Goal: Obtain resource: Obtain resource

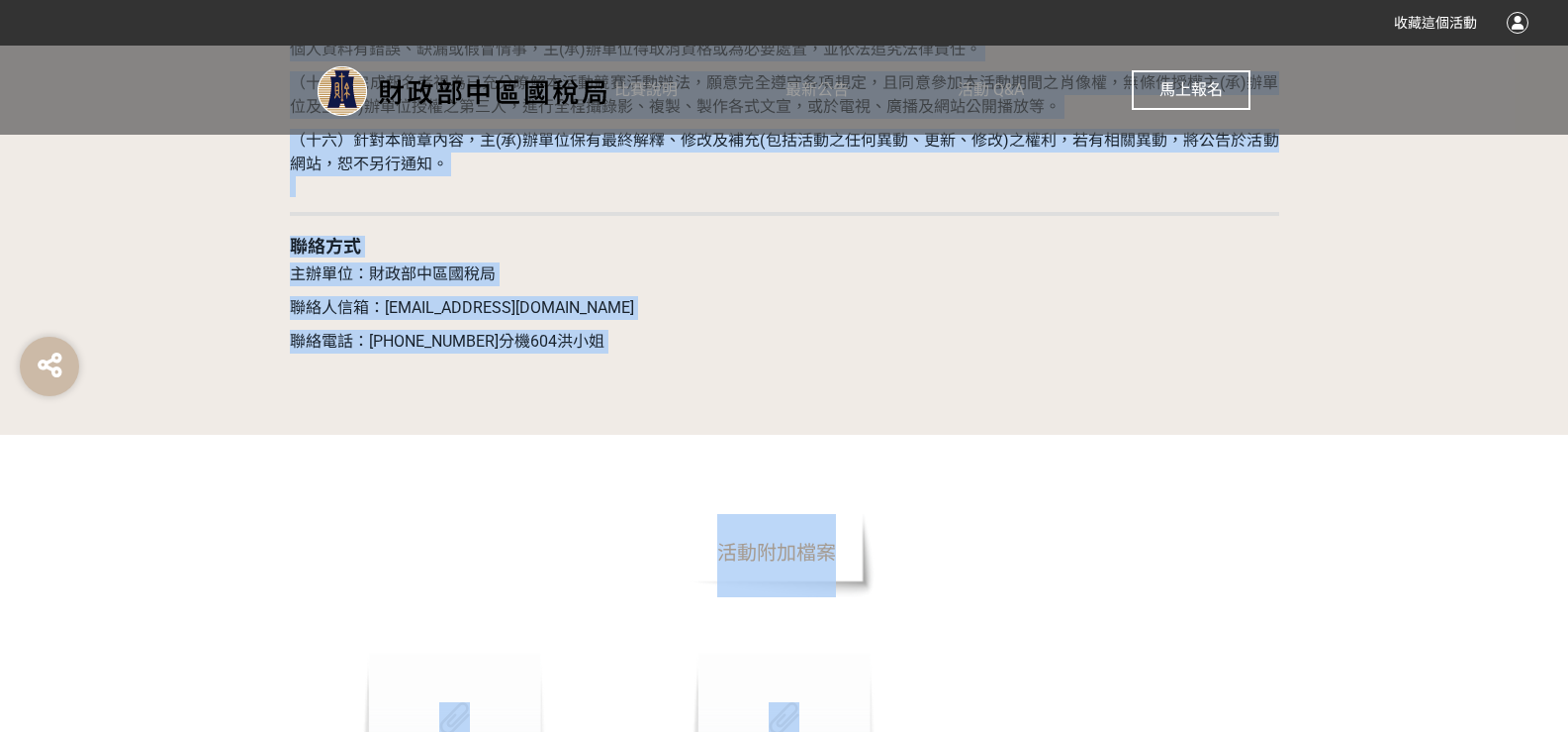
scroll to position [6015, 0]
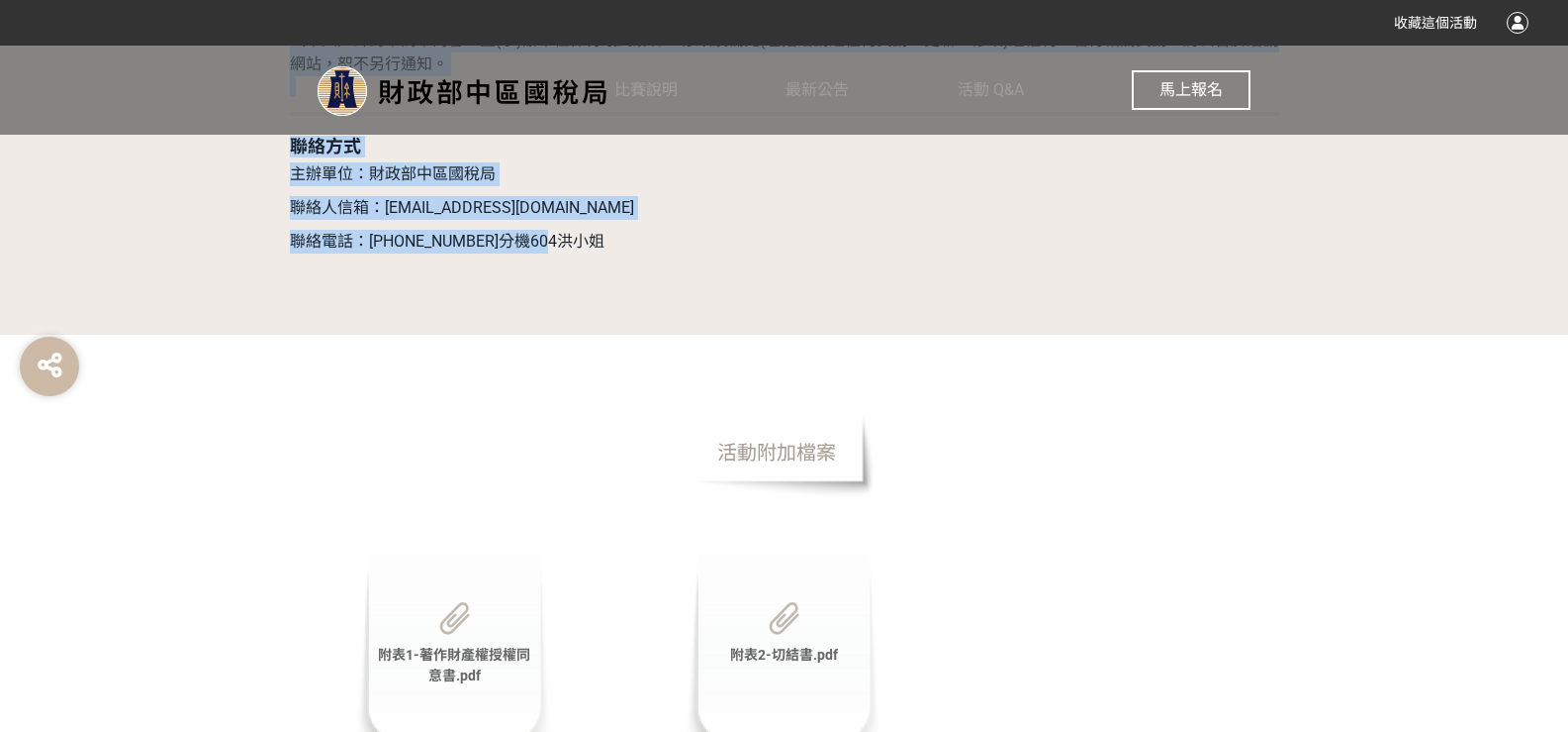
drag, startPoint x: 280, startPoint y: 355, endPoint x: 1188, endPoint y: 237, distance: 915.6
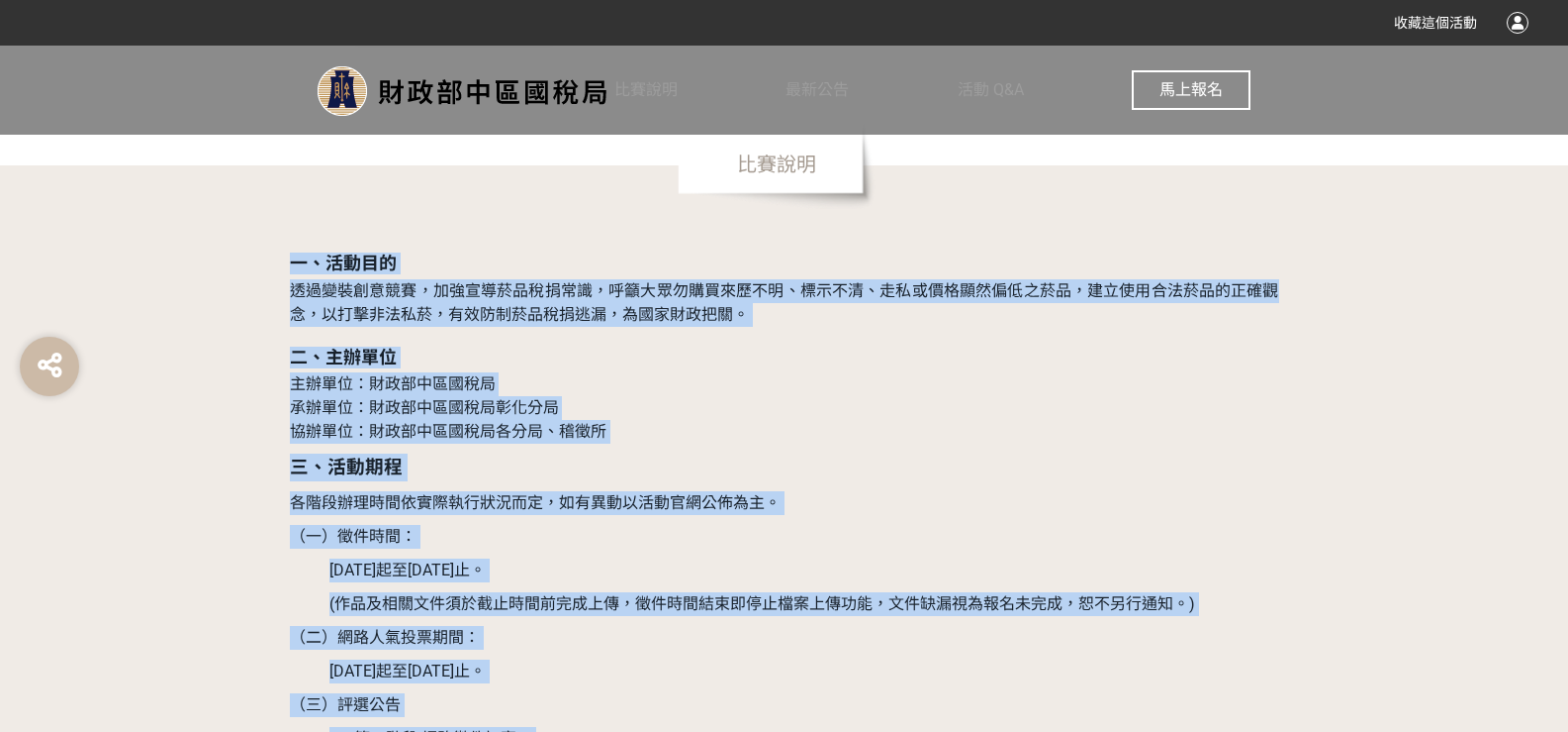
scroll to position [1262, 0]
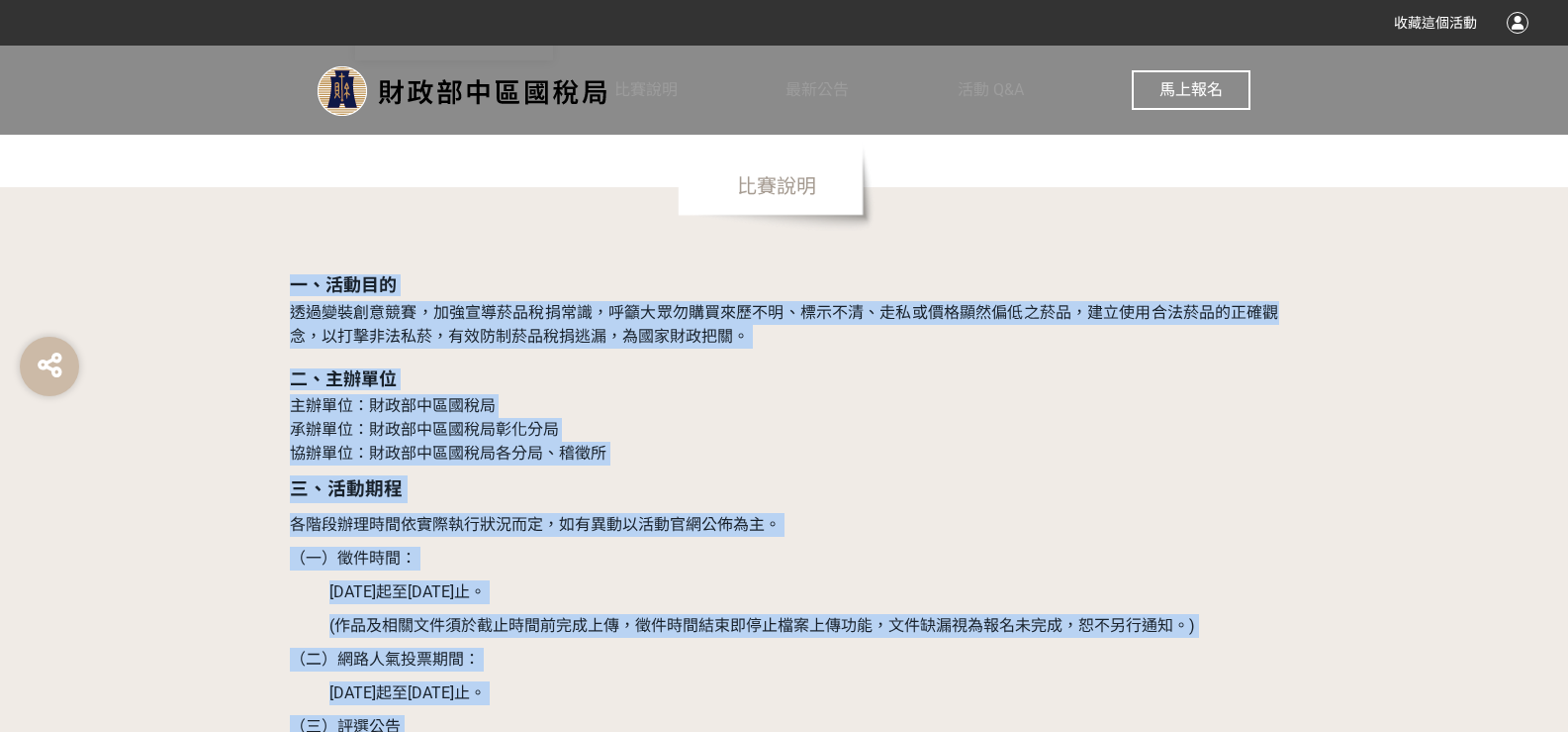
click at [801, 494] on p "三、活動期程" at bounding box center [784, 489] width 989 height 28
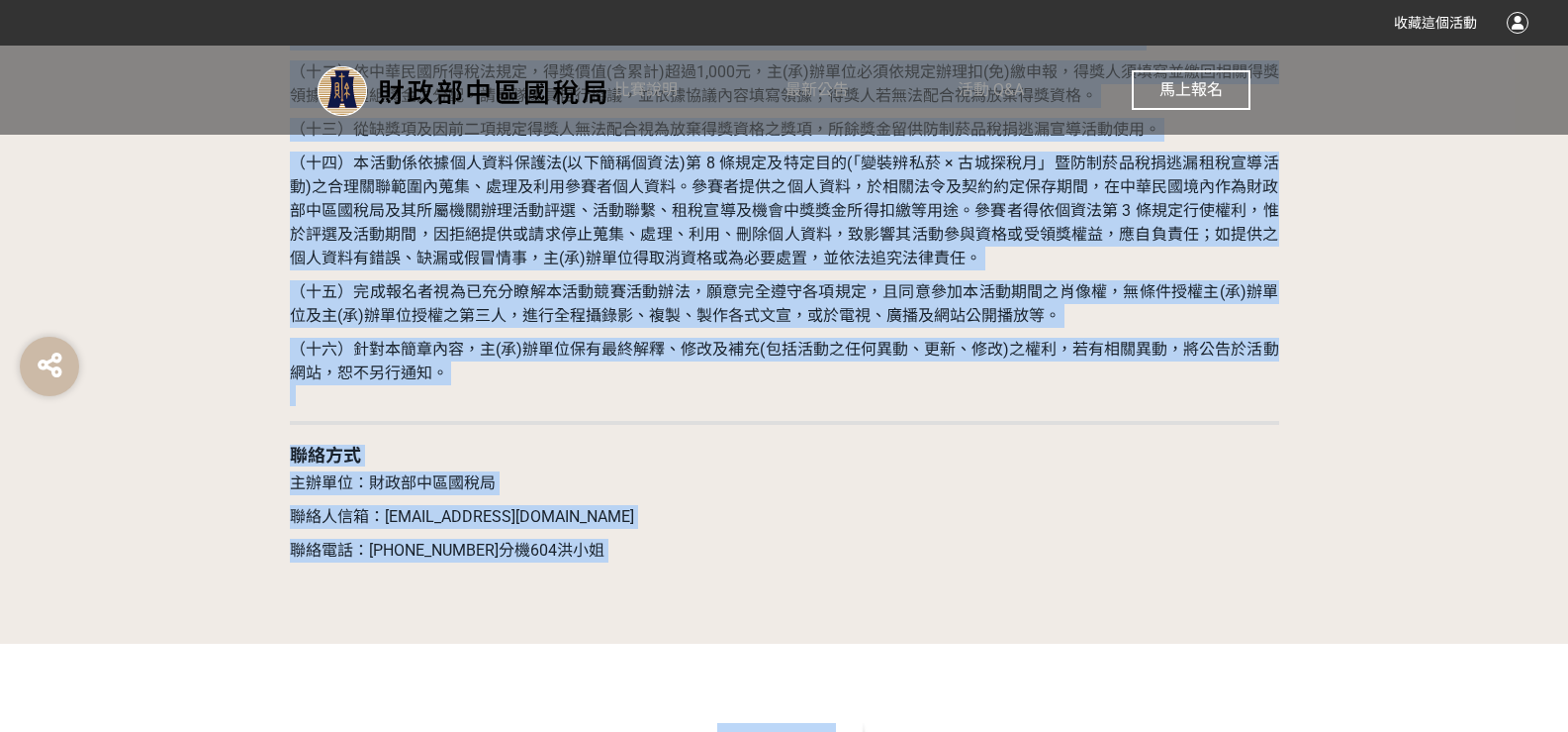
scroll to position [5814, 0]
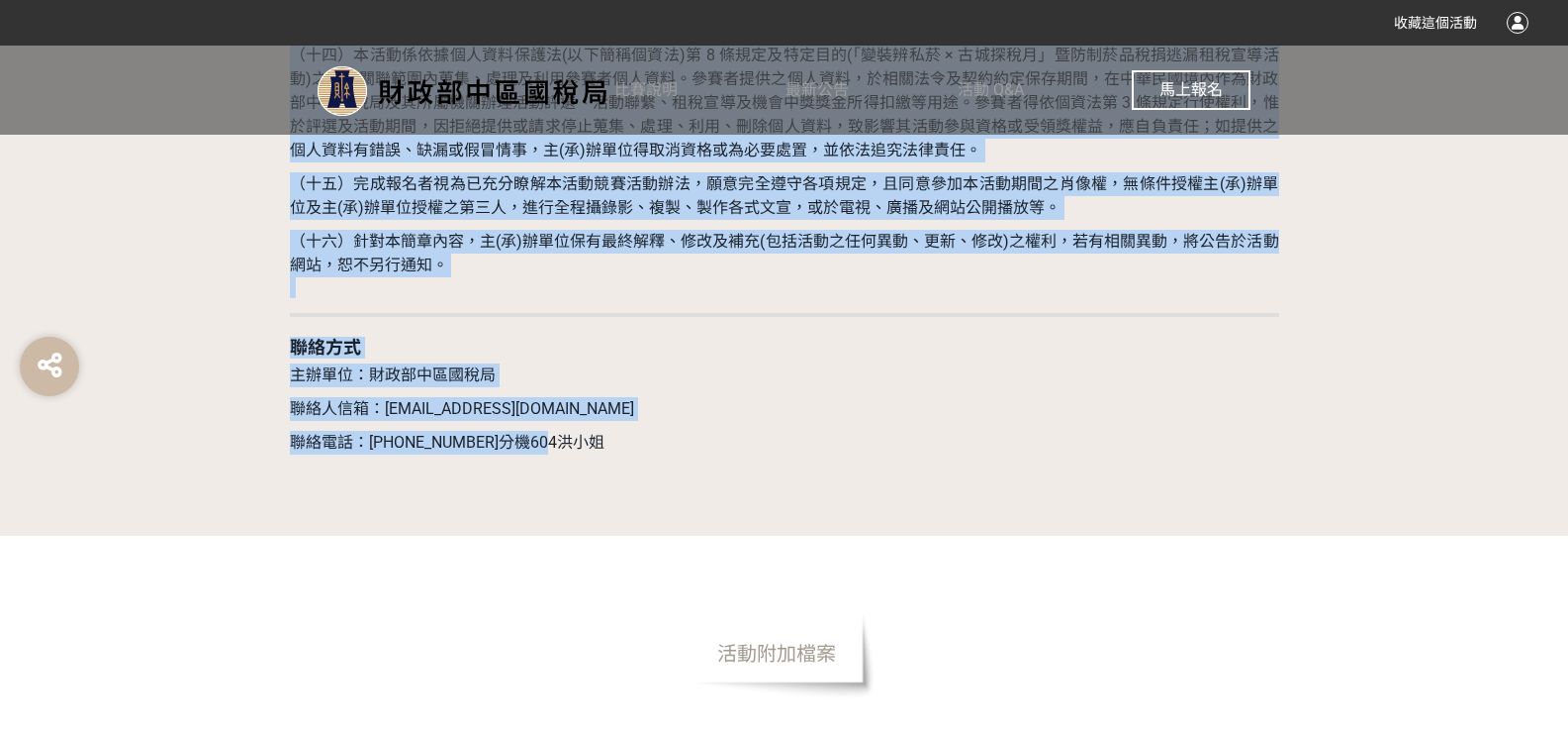
drag, startPoint x: 284, startPoint y: 281, endPoint x: 894, endPoint y: 456, distance: 634.6
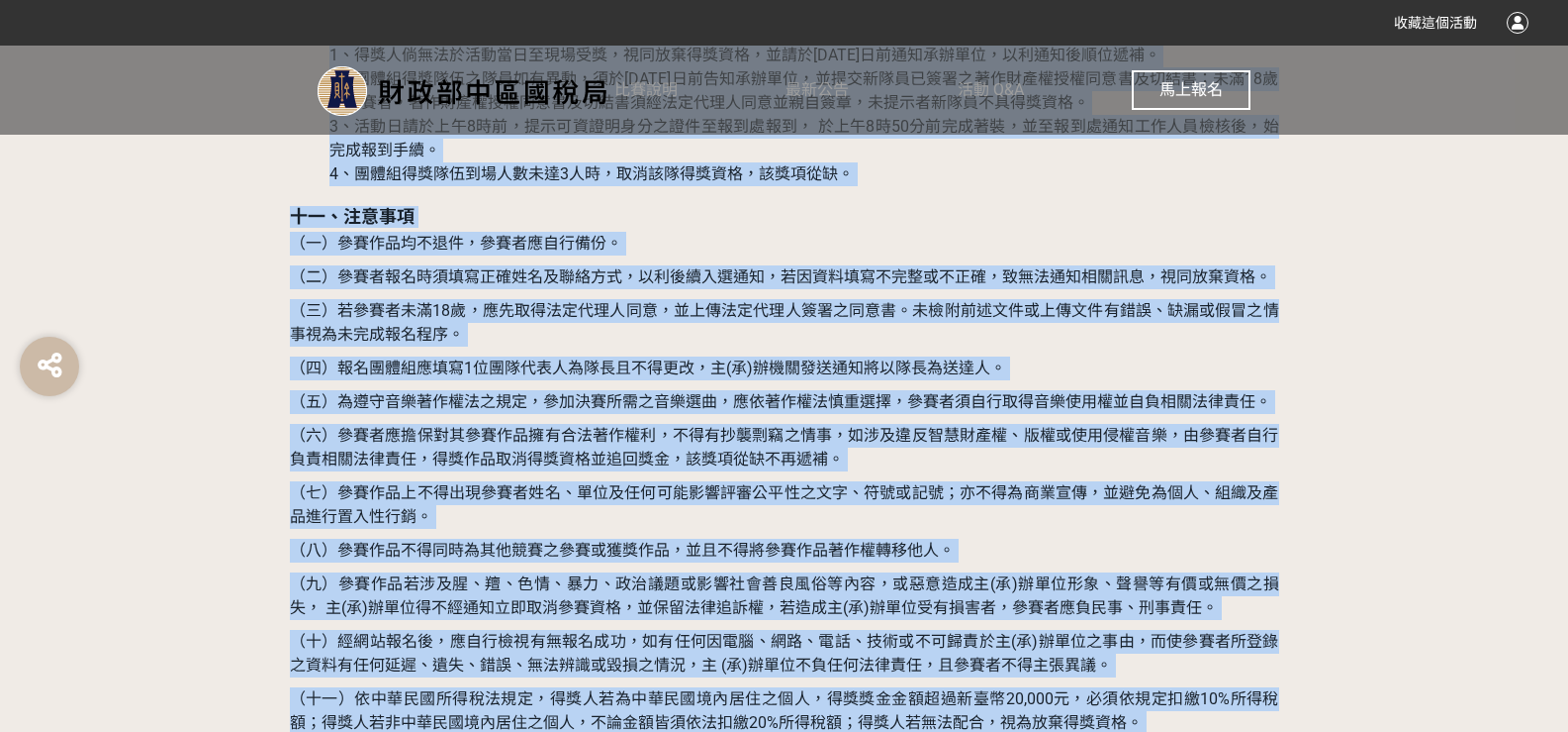
scroll to position [4725, 0]
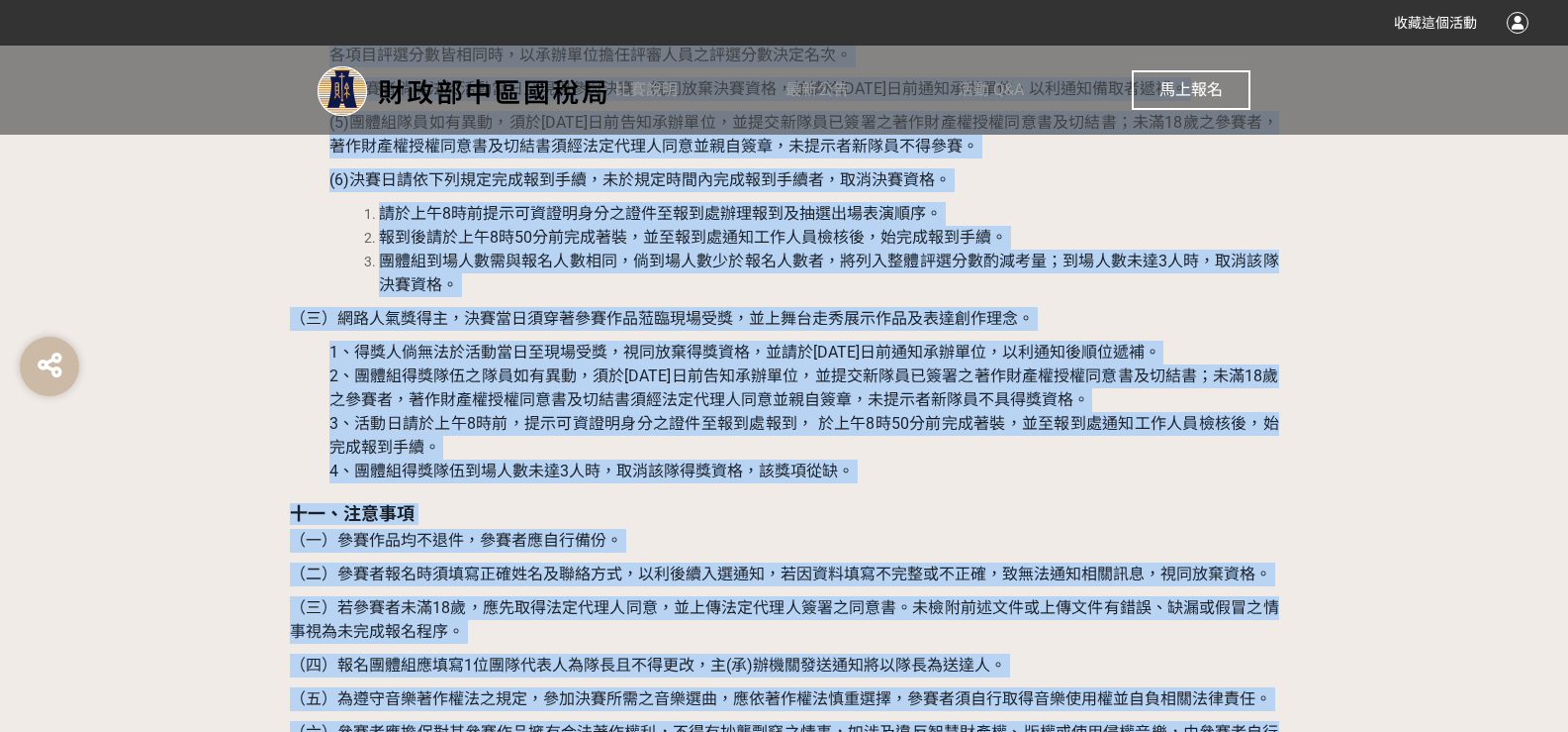
click at [580, 425] on span "3、活動日請於上午8時前，提示可資證明身分之證件至報到處報到， 於上午8時50分前完成著裝，並至報到處通知工作人員檢核後，始完成報到手續。" at bounding box center [804, 435] width 949 height 43
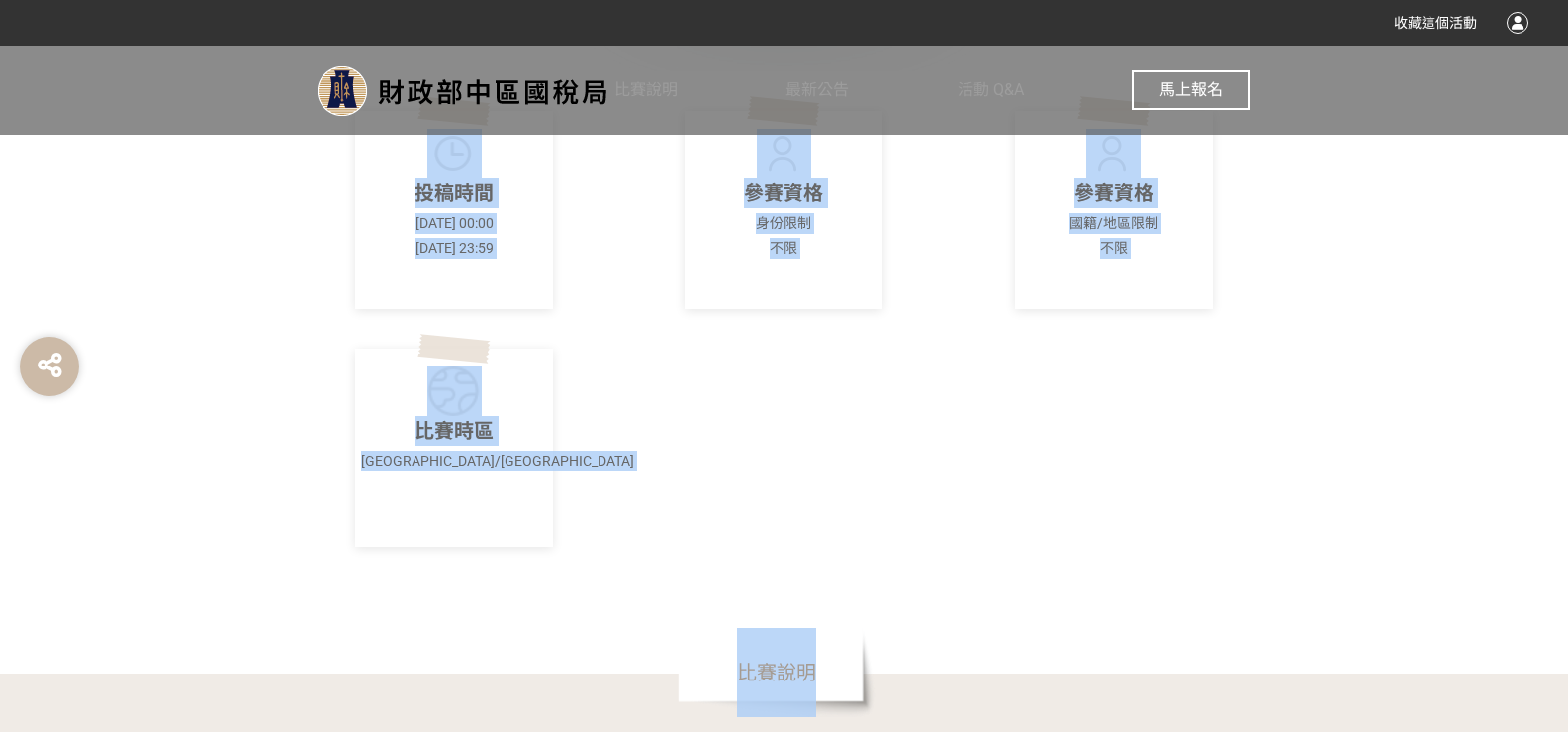
scroll to position [0, 0]
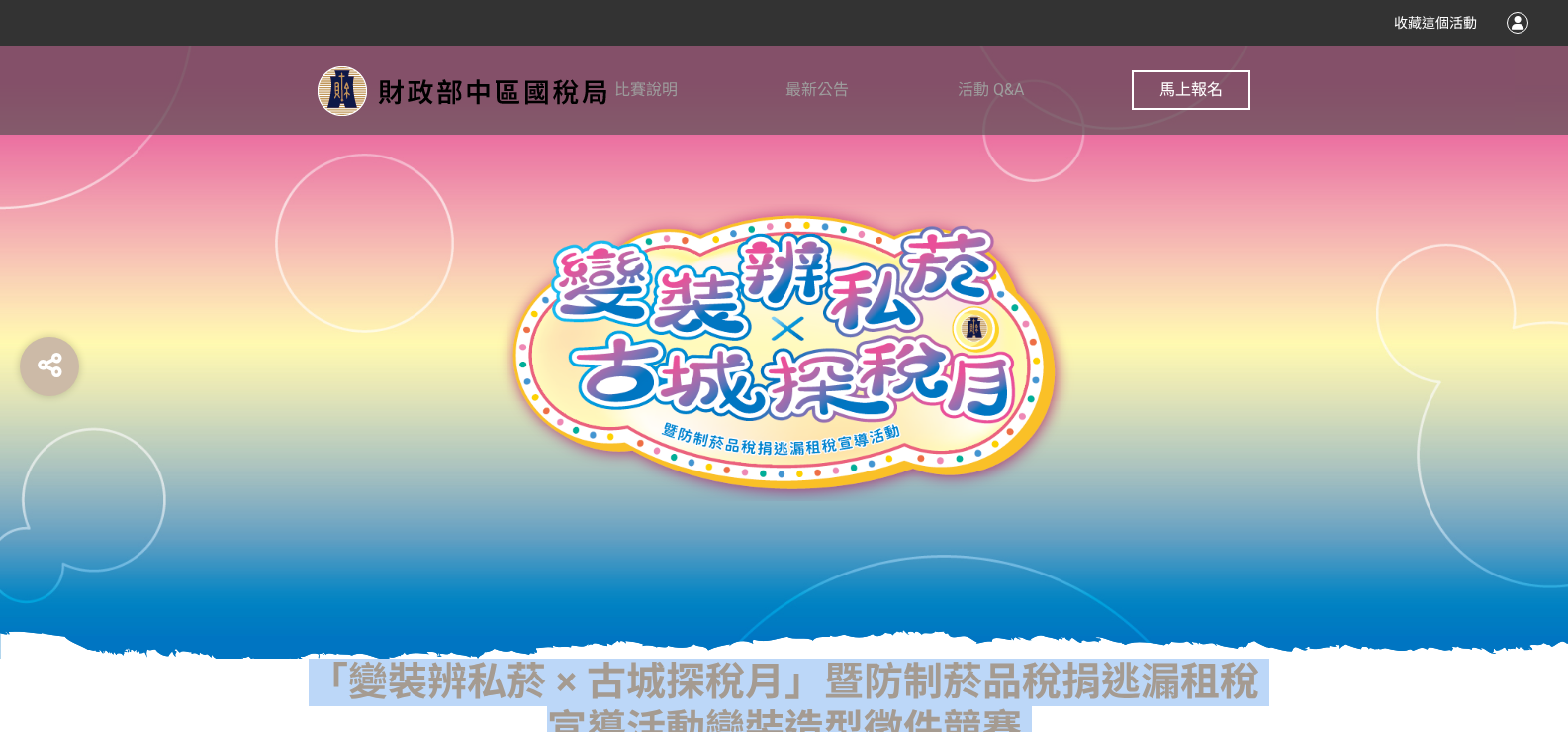
drag, startPoint x: 869, startPoint y: 463, endPoint x: 304, endPoint y: 697, distance: 611.5
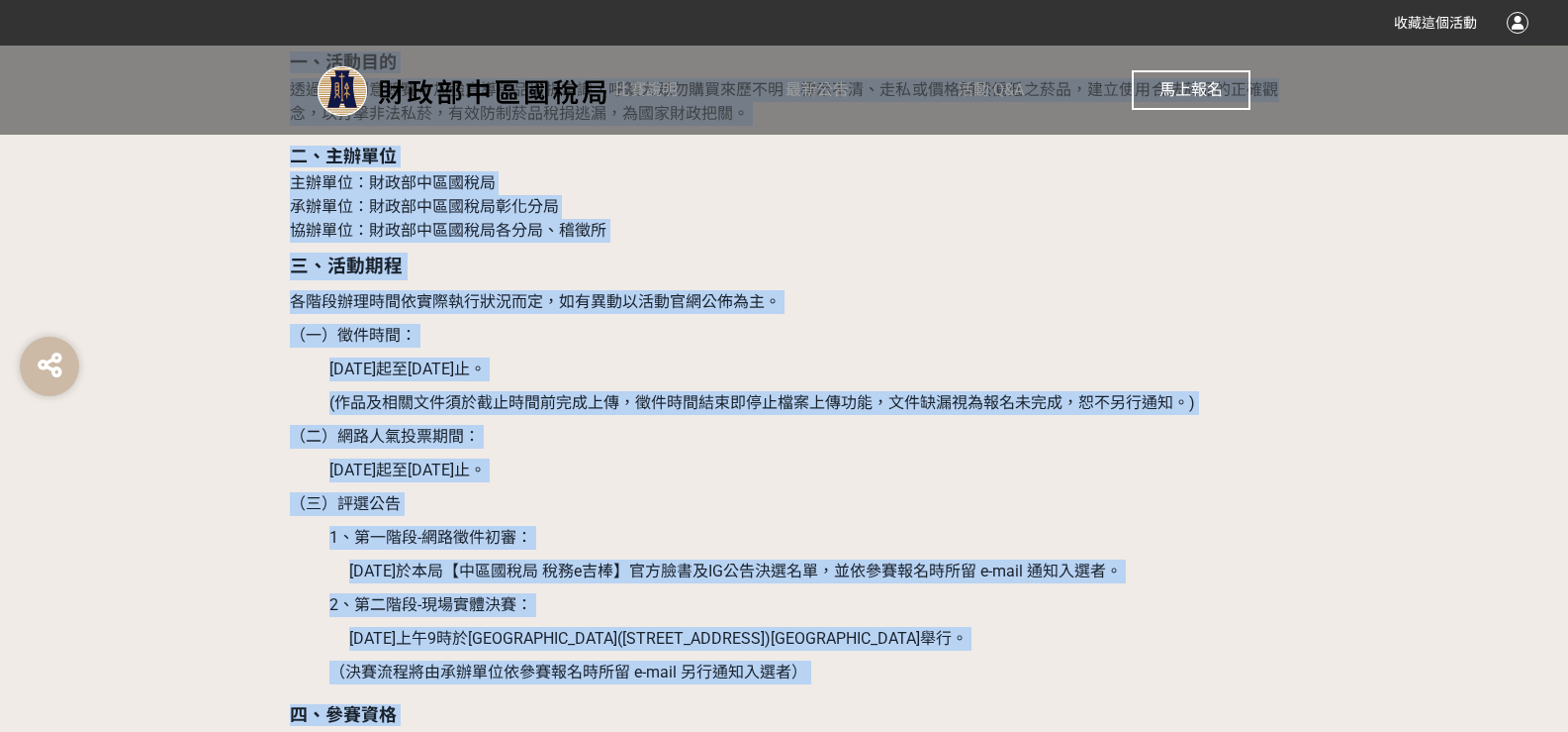
click at [366, 153] on strong "二、主辦單位" at bounding box center [343, 156] width 107 height 21
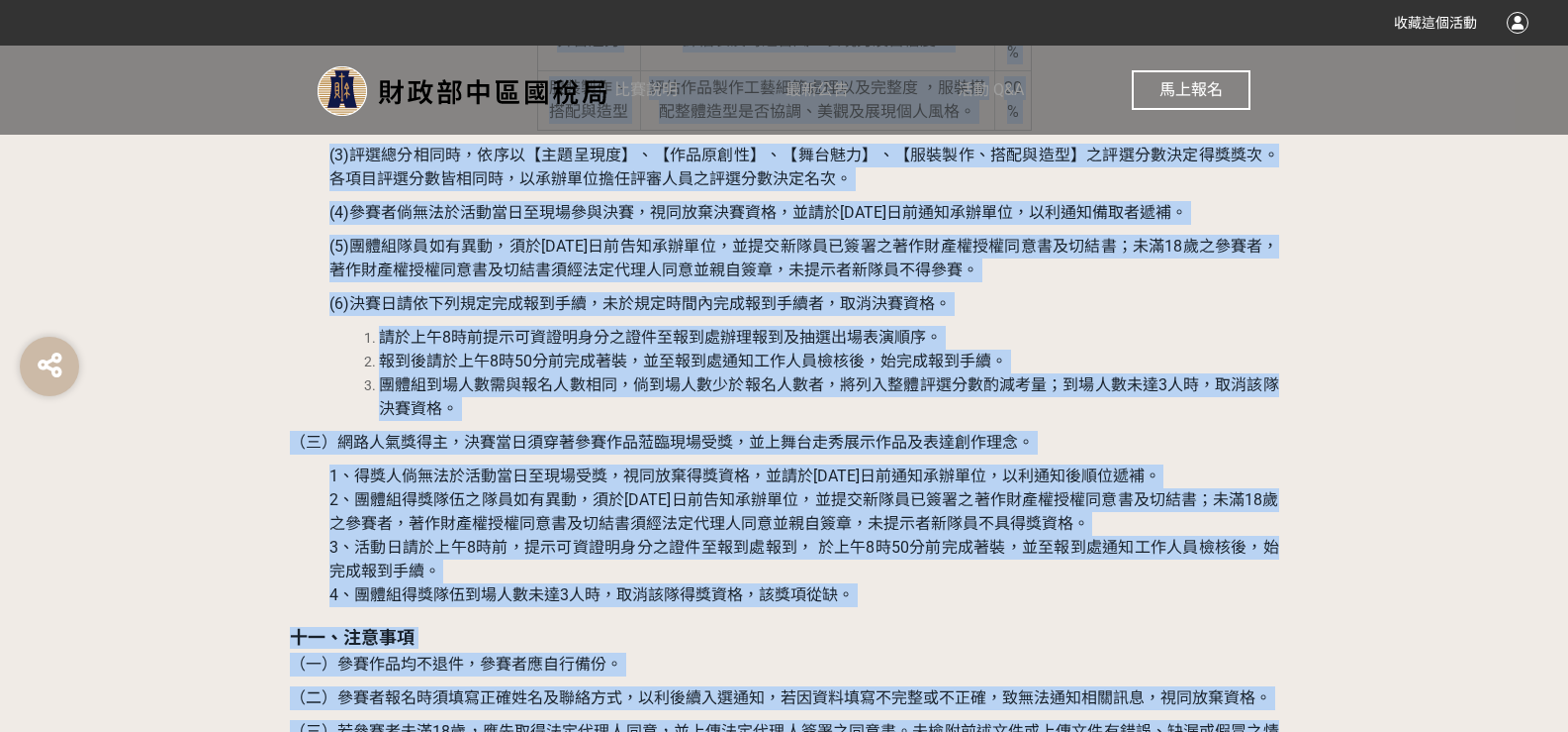
scroll to position [5026, 0]
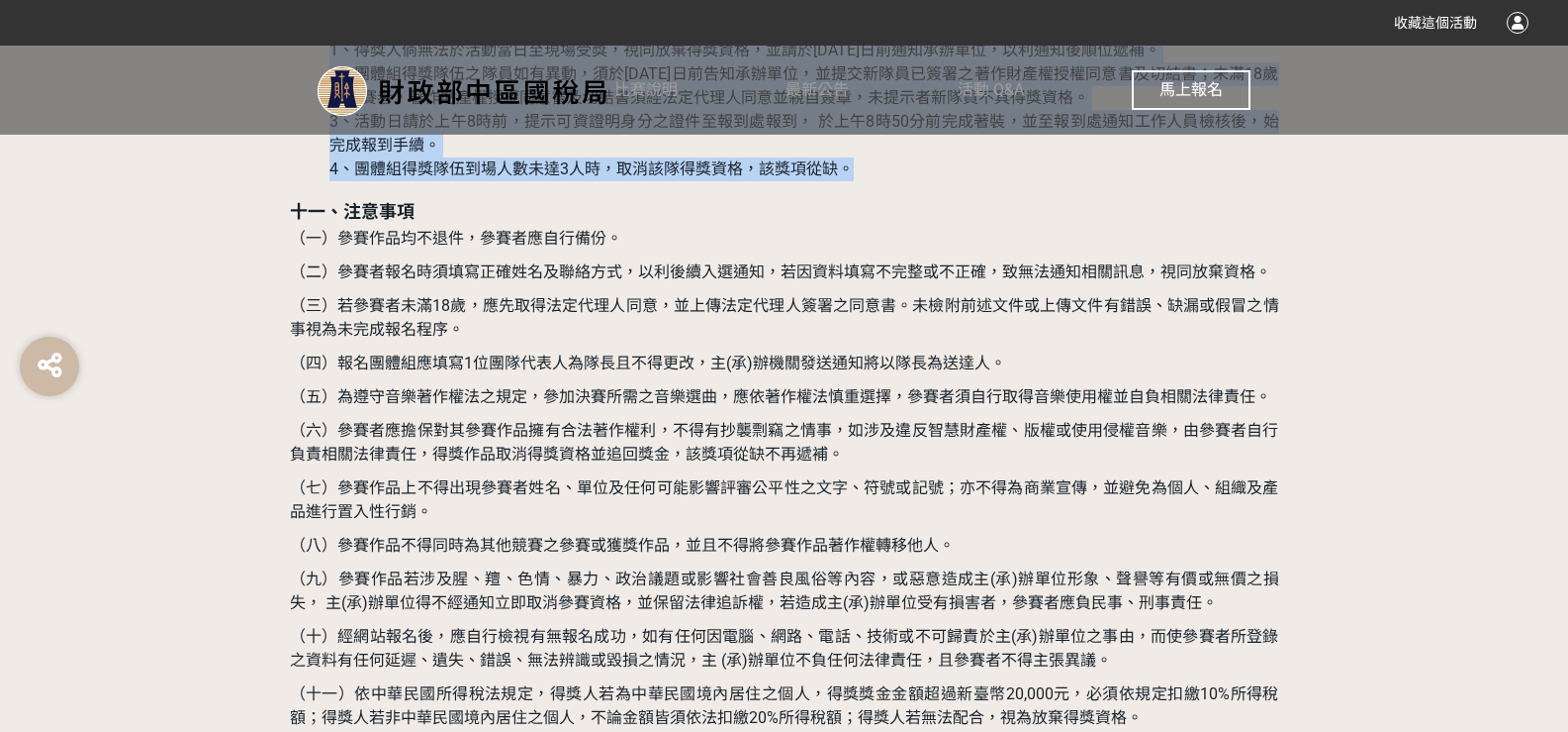
drag, startPoint x: 293, startPoint y: 358, endPoint x: 805, endPoint y: 161, distance: 548.6
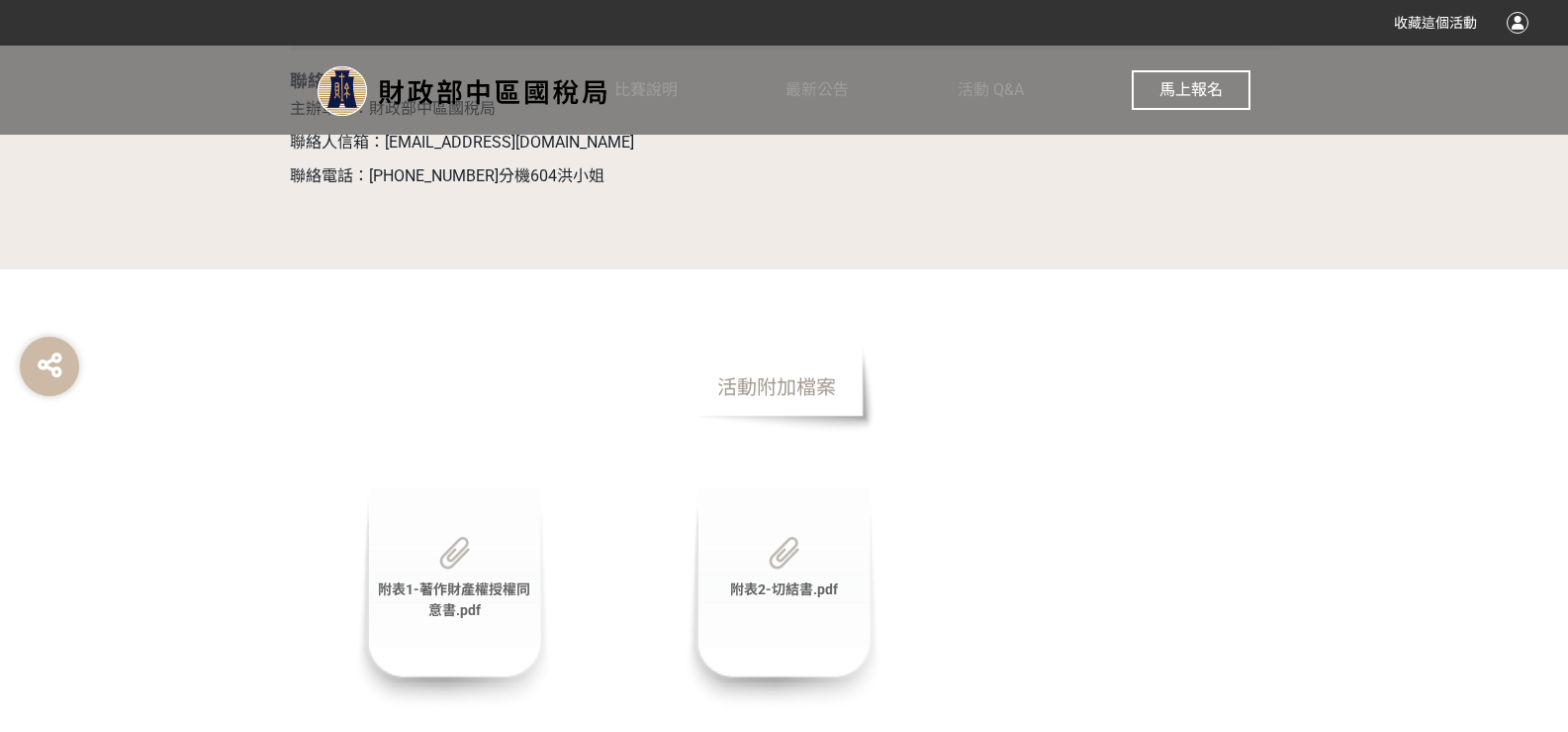
scroll to position [6269, 0]
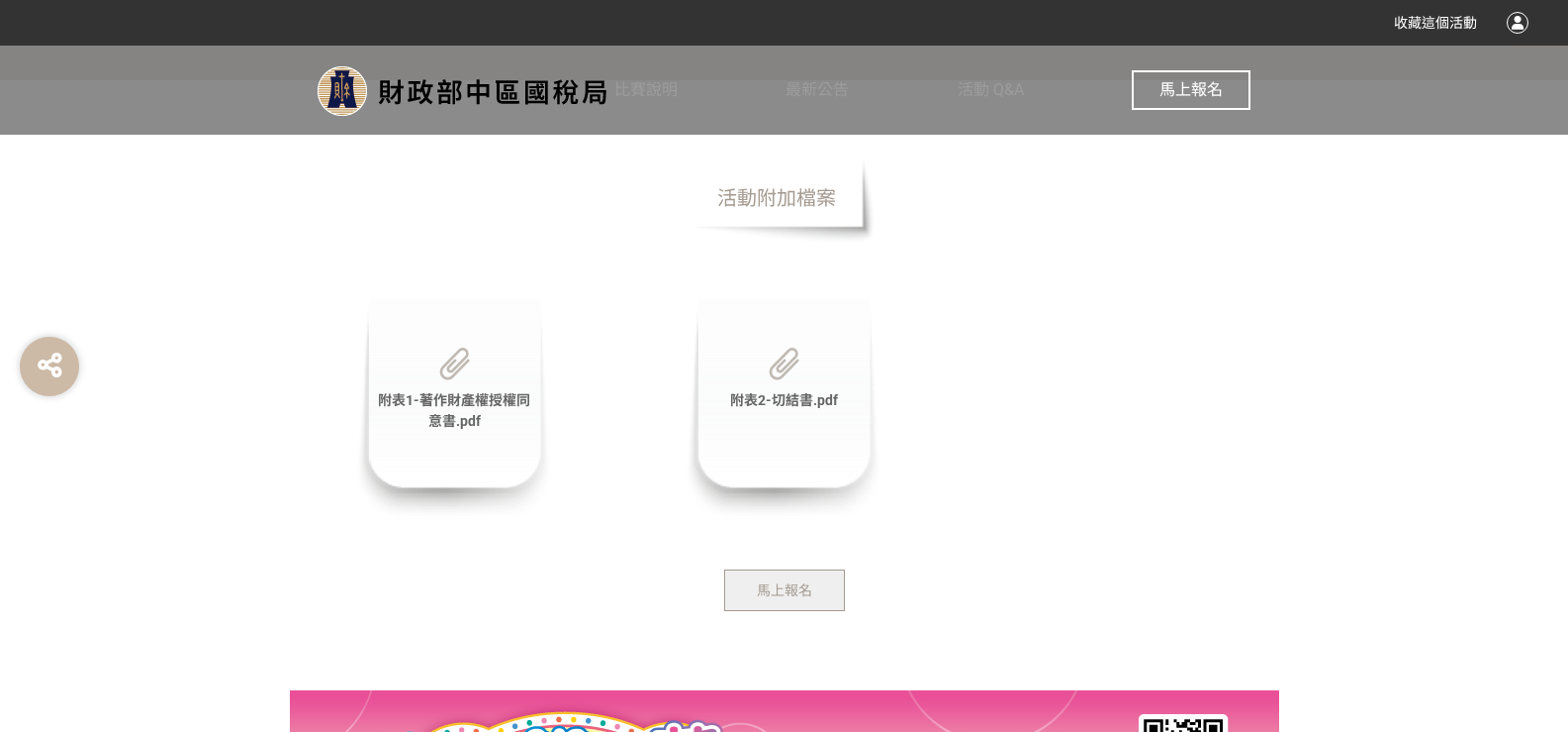
click at [502, 401] on span "附表1-著作財產權授權同意書.pdf" at bounding box center [454, 410] width 152 height 37
click at [779, 387] on div "附表2-切結書.pdf" at bounding box center [784, 409] width 198 height 222
click at [793, 395] on span "附表2-切結書.pdf" at bounding box center [784, 400] width 108 height 16
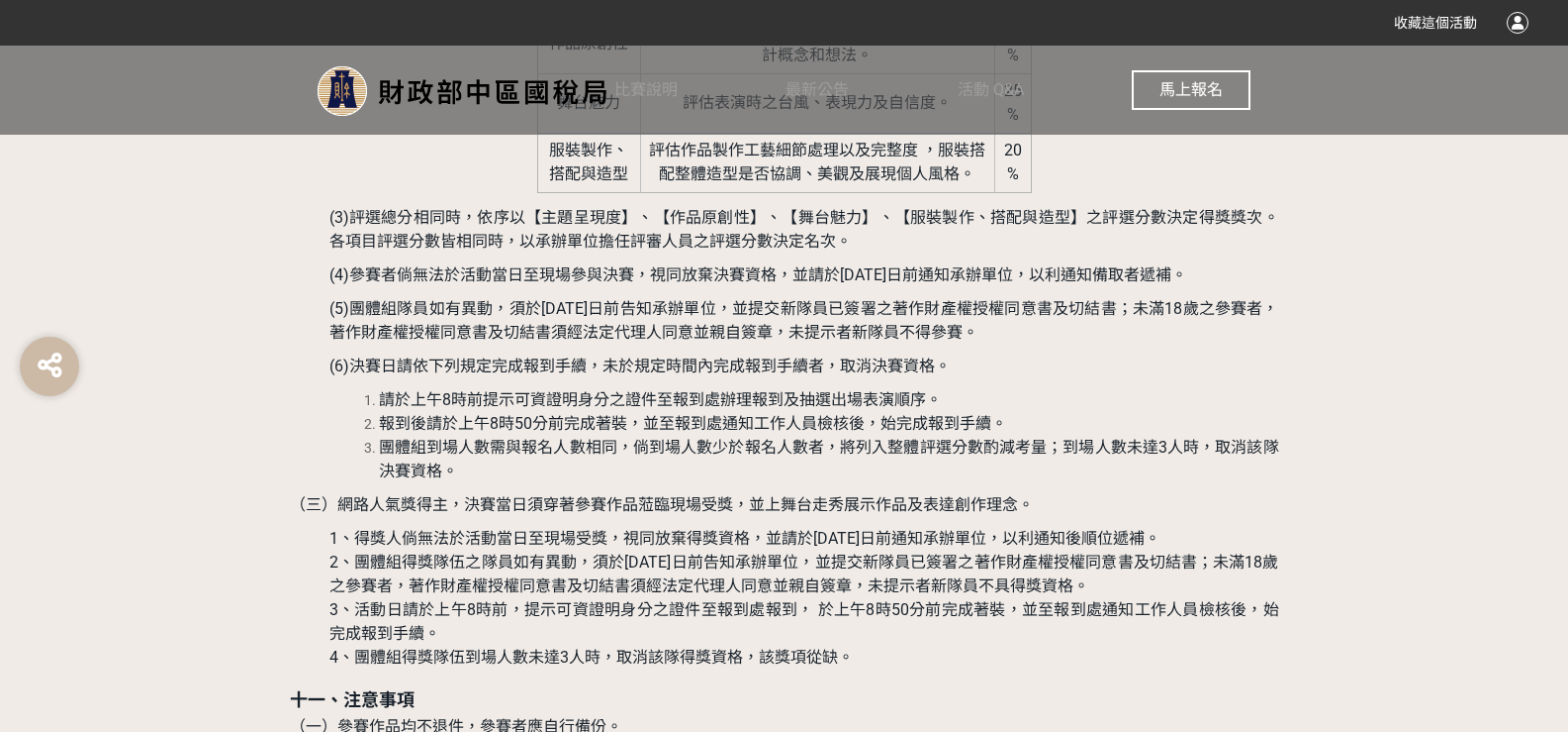
scroll to position [4487, 0]
